Goal: Transaction & Acquisition: Purchase product/service

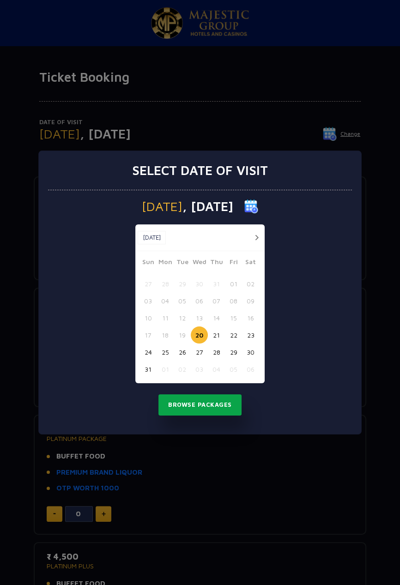
click at [227, 402] on button "Browse Packages" at bounding box center [199, 404] width 83 height 21
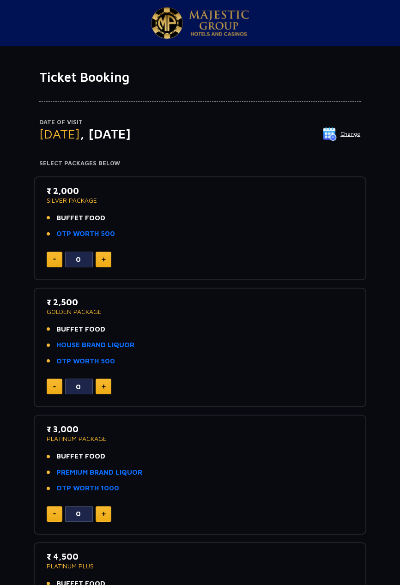
click at [76, 341] on link "HOUSE BRAND LIQUOR" at bounding box center [95, 345] width 78 height 11
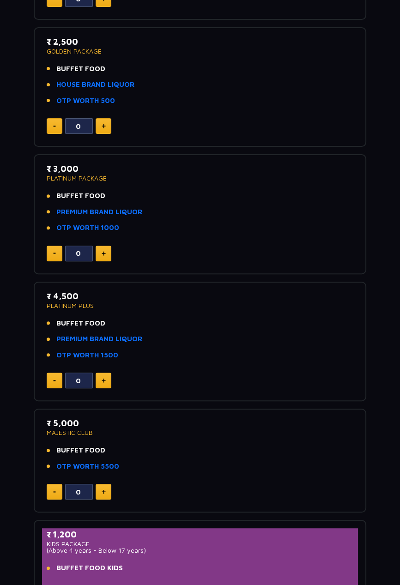
scroll to position [261, 0]
click at [61, 423] on p "₹ 5,000" at bounding box center [200, 423] width 307 height 12
click at [331, 453] on li "BUFFET FOOD" at bounding box center [200, 450] width 307 height 11
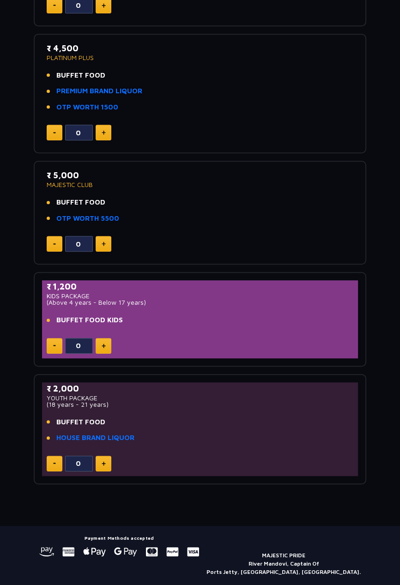
scroll to position [566, 0]
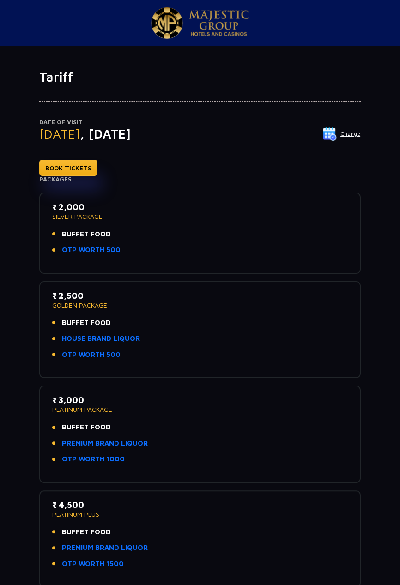
click at [72, 457] on link "OTP WORTH 1000" at bounding box center [93, 459] width 63 height 11
